Goal: Task Accomplishment & Management: Use online tool/utility

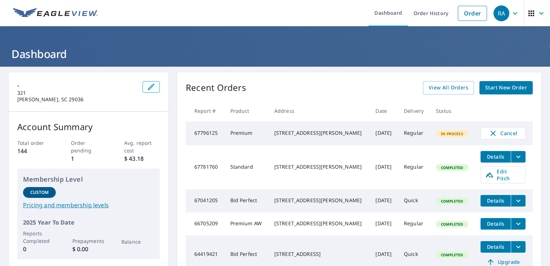
click at [223, 134] on td "67796125" at bounding box center [205, 133] width 39 height 24
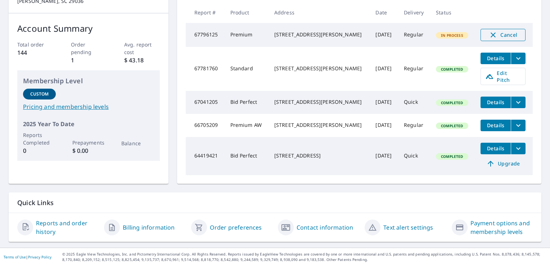
scroll to position [62, 0]
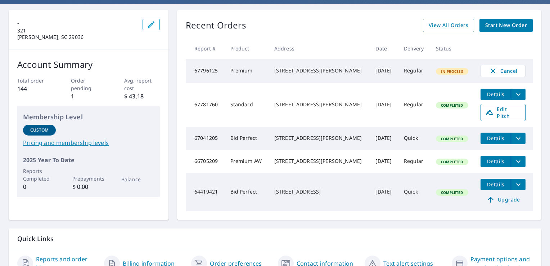
click at [490, 113] on span "Edit Pitch" at bounding box center [504, 113] width 36 height 14
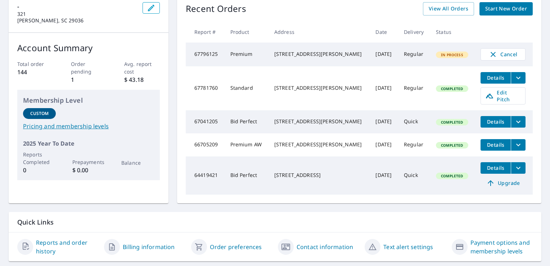
scroll to position [101, 0]
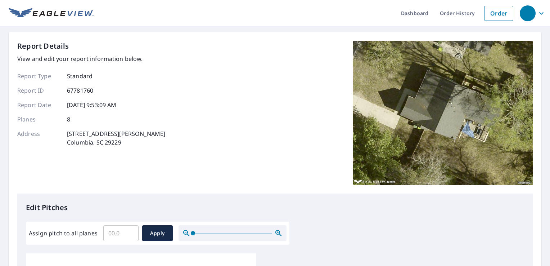
drag, startPoint x: 544, startPoint y: 93, endPoint x: 551, endPoint y: 129, distance: 36.4
click at [550, 129] on html "Dashboard Order History Order Report Details View and edit your report informat…" at bounding box center [275, 133] width 550 height 266
